Goal: Information Seeking & Learning: Learn about a topic

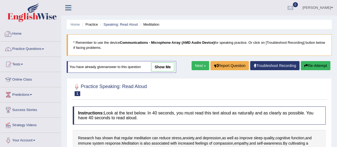
click at [42, 46] on link "Practice Questions" at bounding box center [30, 48] width 61 height 13
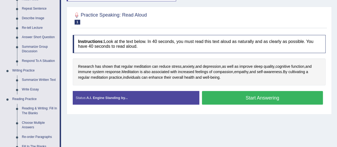
scroll to position [107, 0]
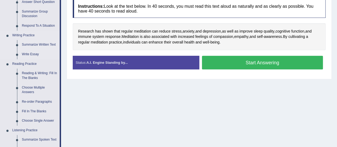
click at [34, 41] on link "Summarize Written Text" at bounding box center [39, 45] width 40 height 10
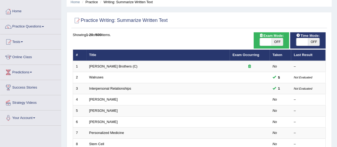
scroll to position [17, 0]
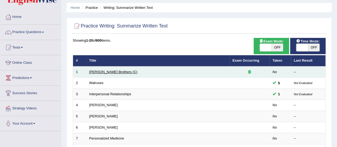
click at [103, 71] on link "[PERSON_NAME] Brothers (C)" at bounding box center [113, 72] width 48 height 4
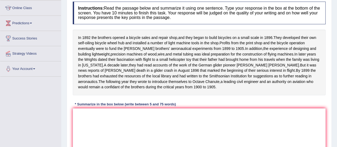
scroll to position [80, 0]
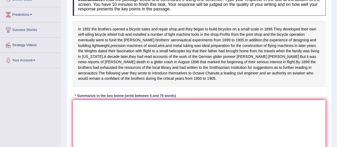
click at [92, 123] on textarea at bounding box center [199, 126] width 253 height 52
click at [92, 111] on textarea at bounding box center [199, 126] width 253 height 52
type textarea "t"
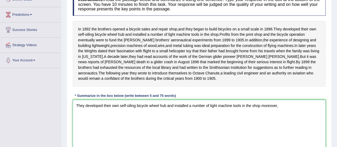
click at [259, 111] on textarea "They developed their own self-oiling bicycle wheel hub and installed a number o…" at bounding box center [199, 126] width 253 height 52
click at [285, 112] on textarea "They developed their own self-oiling bicycle wheel hub and installed a number o…" at bounding box center [199, 126] width 253 height 52
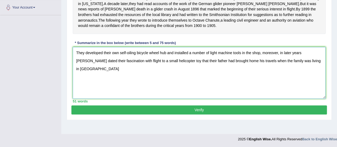
scroll to position [106, 0]
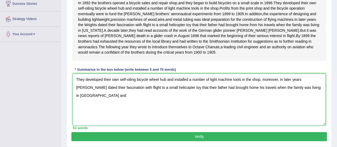
click at [302, 89] on textarea "They developed their own self-oiling bicycle wheel hub and installed a number o…" at bounding box center [199, 100] width 253 height 52
click at [311, 92] on textarea "They developed their own self-oiling bicycle wheel hub and installed a number o…" at bounding box center [199, 100] width 253 height 52
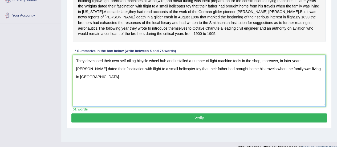
scroll to position [133, 0]
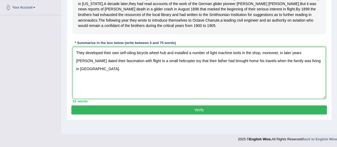
type textarea "They developed their own self-oiling bicycle wheel hub and installed a number o…"
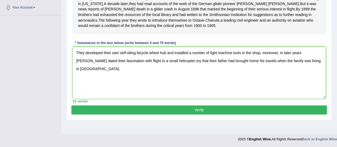
click at [182, 113] on button "Verify" at bounding box center [199, 109] width 256 height 9
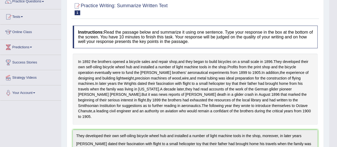
scroll to position [0, 0]
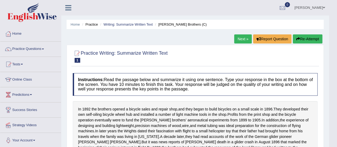
click at [309, 37] on button "Re-Attempt" at bounding box center [308, 38] width 30 height 9
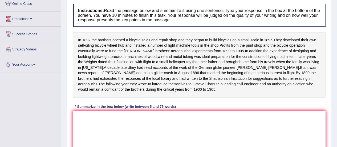
scroll to position [107, 0]
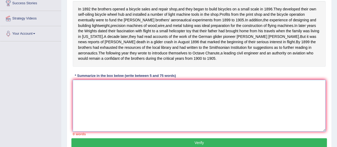
click at [130, 117] on textarea at bounding box center [199, 106] width 253 height 52
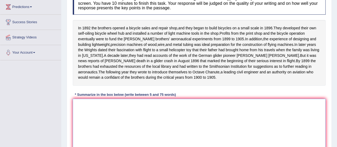
scroll to position [80, 0]
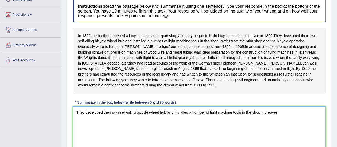
click at [261, 118] on textarea "They developed their own self-oiling bicycle wheel hub and installed a number o…" at bounding box center [199, 132] width 253 height 52
click at [278, 118] on textarea "They developed their own self-oiling bicycle wheel hub and installed a number o…" at bounding box center [199, 132] width 253 height 52
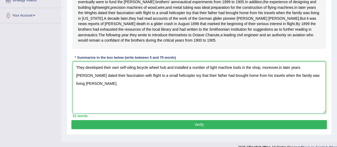
scroll to position [133, 0]
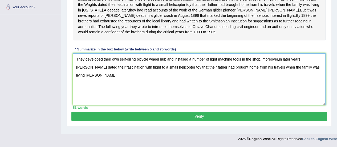
type textarea "They developed their own self-oiling bicycle wheel hub and installed a number o…"
click at [234, 118] on button "Verify" at bounding box center [199, 116] width 256 height 9
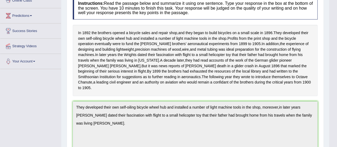
scroll to position [0, 0]
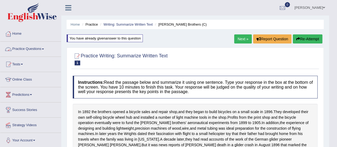
click at [245, 38] on link "Next »" at bounding box center [243, 38] width 18 height 9
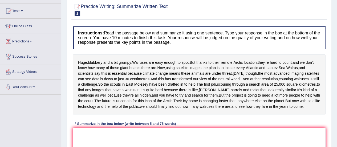
scroll to position [27, 0]
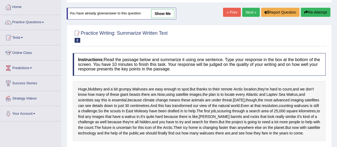
click at [253, 10] on link "Next »" at bounding box center [251, 12] width 18 height 9
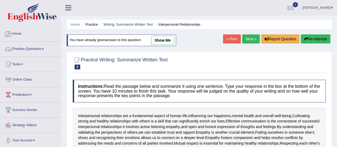
click at [24, 48] on link "Practice Questions" at bounding box center [30, 48] width 61 height 13
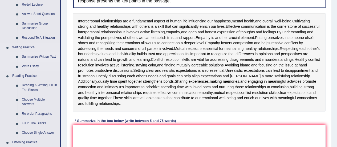
scroll to position [107, 0]
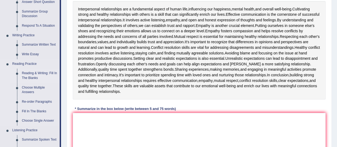
click at [29, 71] on link "Reading & Writing: Fill In The Blanks" at bounding box center [39, 76] width 40 height 14
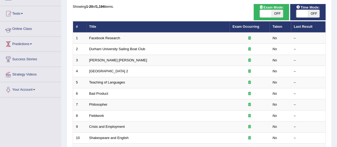
scroll to position [53, 0]
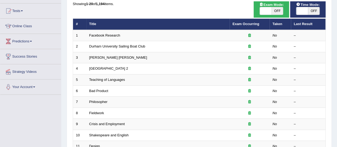
click at [102, 28] on th "Title" at bounding box center [157, 24] width 143 height 11
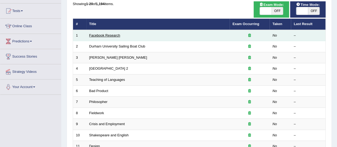
click at [100, 33] on link "Facebook Research" at bounding box center [104, 35] width 31 height 4
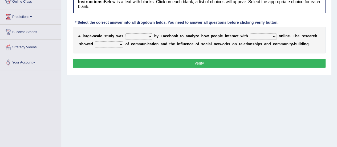
scroll to position [80, 0]
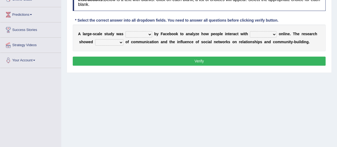
click at [151, 34] on select "surveyed had asked made" at bounding box center [139, 34] width 27 height 6
select select "surveyed"
click at [126, 31] on select "surveyed had asked made" at bounding box center [139, 34] width 27 height 6
click at [272, 34] on select "together all each other another" at bounding box center [263, 34] width 27 height 6
select select "all"
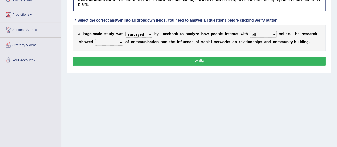
click at [250, 31] on select "together all each other another" at bounding box center [263, 34] width 27 height 6
click at [120, 39] on select "advantages standards fellowships patterns" at bounding box center [109, 42] width 28 height 6
select select "advantages"
click at [95, 39] on select "advantages standards fellowships patterns" at bounding box center [109, 42] width 28 height 6
click at [116, 57] on button "Verify" at bounding box center [199, 61] width 253 height 9
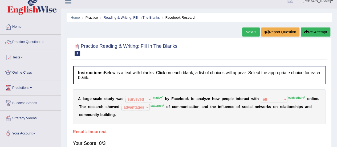
scroll to position [0, 0]
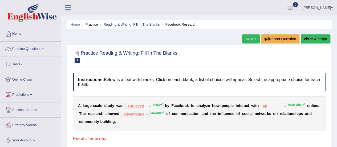
click at [252, 38] on link "Next »" at bounding box center [251, 38] width 18 height 9
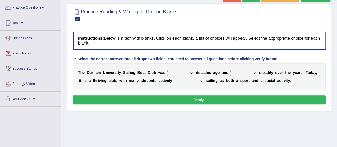
scroll to position [27, 0]
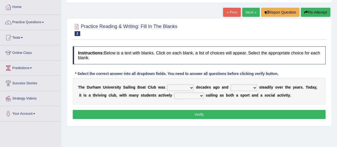
click at [193, 87] on select "found fund founded find" at bounding box center [180, 88] width 27 height 6
select select "founded"
click at [167, 85] on select "found fund founded find" at bounding box center [180, 88] width 27 height 6
click at [253, 88] on select "grow growing has grown grown" at bounding box center [244, 88] width 27 height 6
select select "grow"
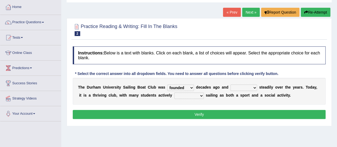
click at [231, 85] on select "grow growing has grown grown" at bounding box center [244, 88] width 27 height 6
click at [202, 97] on select "enjoy enjoyed are enjoying enjoying" at bounding box center [189, 96] width 30 height 6
select select "enjoy"
click at [174, 93] on select "enjoy enjoyed are enjoying enjoying" at bounding box center [189, 96] width 30 height 6
click at [195, 112] on button "Verify" at bounding box center [199, 114] width 253 height 9
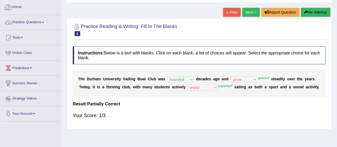
click at [44, 20] on link "Practice Questions" at bounding box center [30, 21] width 61 height 13
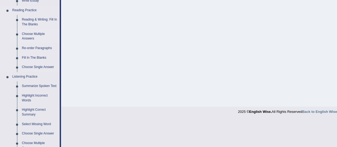
scroll to position [187, 0]
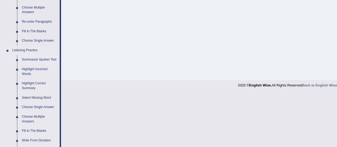
click at [40, 57] on link "Summarize Spoken Text" at bounding box center [39, 60] width 40 height 10
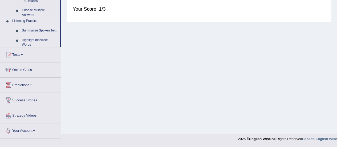
scroll to position [133, 0]
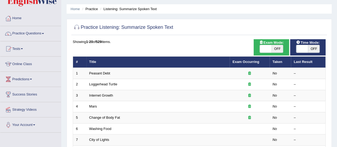
scroll to position [27, 0]
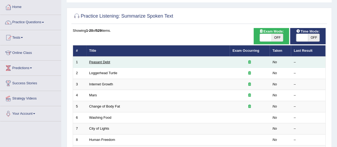
click at [101, 61] on link "Peasant Debt" at bounding box center [99, 62] width 21 height 4
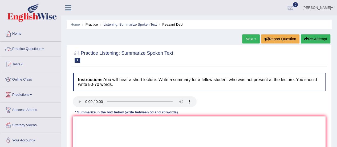
click at [36, 47] on link "Practice Questions" at bounding box center [30, 48] width 61 height 13
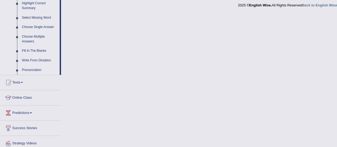
scroll to position [285, 0]
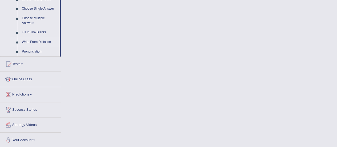
click at [38, 39] on link "Write From Dictation" at bounding box center [39, 42] width 40 height 10
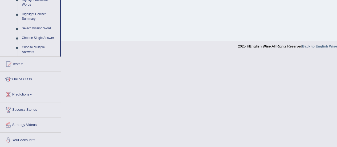
scroll to position [133, 0]
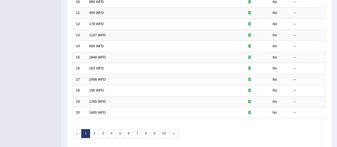
scroll to position [203, 0]
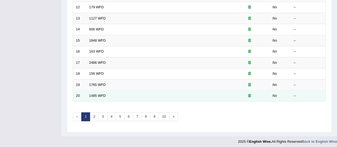
click at [97, 91] on td "1485 WFD" at bounding box center [157, 95] width 143 height 11
click at [96, 94] on link "1485 WFD" at bounding box center [97, 96] width 17 height 4
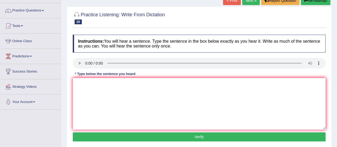
scroll to position [53, 0]
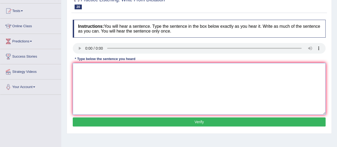
click at [79, 66] on textarea at bounding box center [199, 89] width 253 height 52
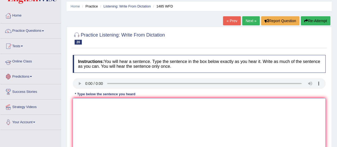
scroll to position [0, 0]
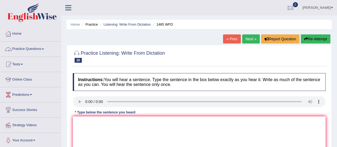
click at [44, 46] on link "Practice Questions" at bounding box center [30, 48] width 61 height 13
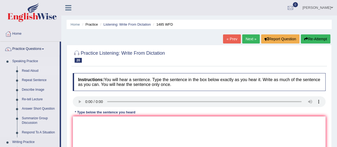
click at [31, 68] on link "Read Aloud" at bounding box center [39, 71] width 40 height 10
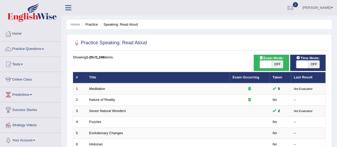
click at [47, 50] on link "Practice Questions" at bounding box center [30, 48] width 61 height 13
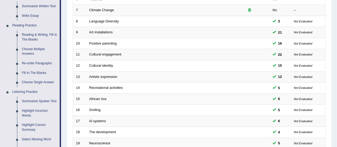
scroll to position [133, 0]
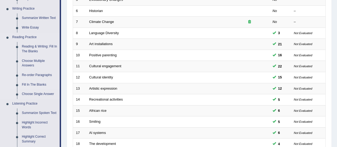
click at [37, 84] on link "Fill In The Blanks" at bounding box center [39, 85] width 40 height 10
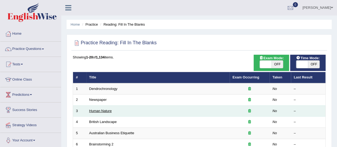
scroll to position [27, 0]
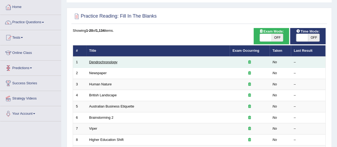
click at [109, 63] on link "Dendrochronology" at bounding box center [103, 62] width 28 height 4
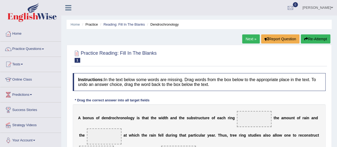
click at [27, 49] on link "Practice Questions" at bounding box center [30, 48] width 61 height 13
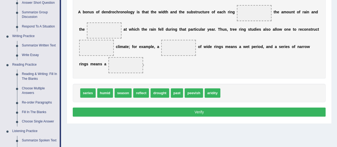
scroll to position [107, 0]
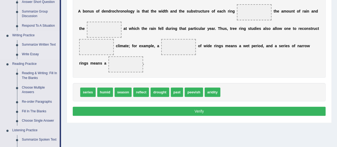
click at [31, 42] on link "Summarize Written Text" at bounding box center [39, 45] width 40 height 10
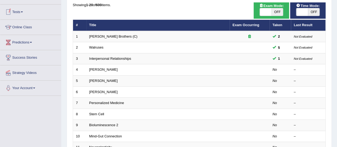
scroll to position [53, 0]
